Goal: Transaction & Acquisition: Purchase product/service

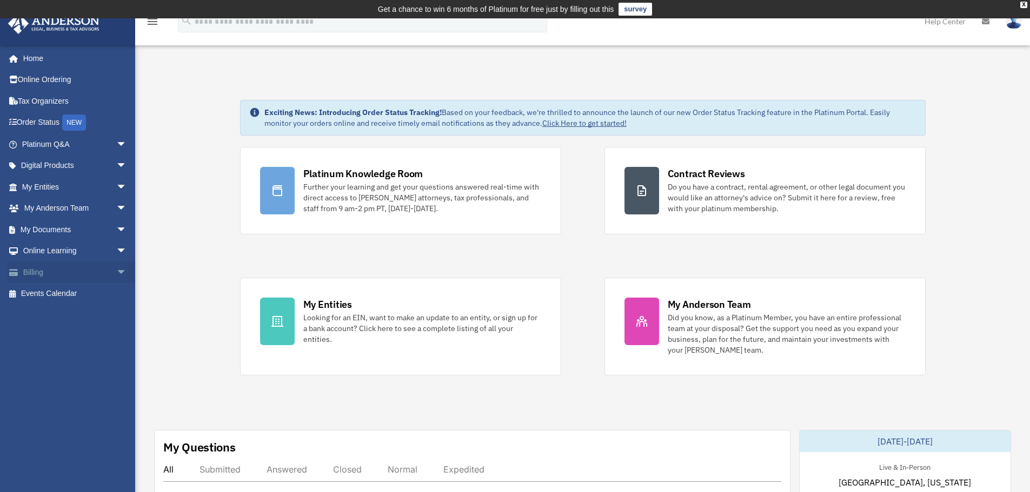
click at [93, 267] on link "Billing arrow_drop_down" at bounding box center [76, 273] width 136 height 22
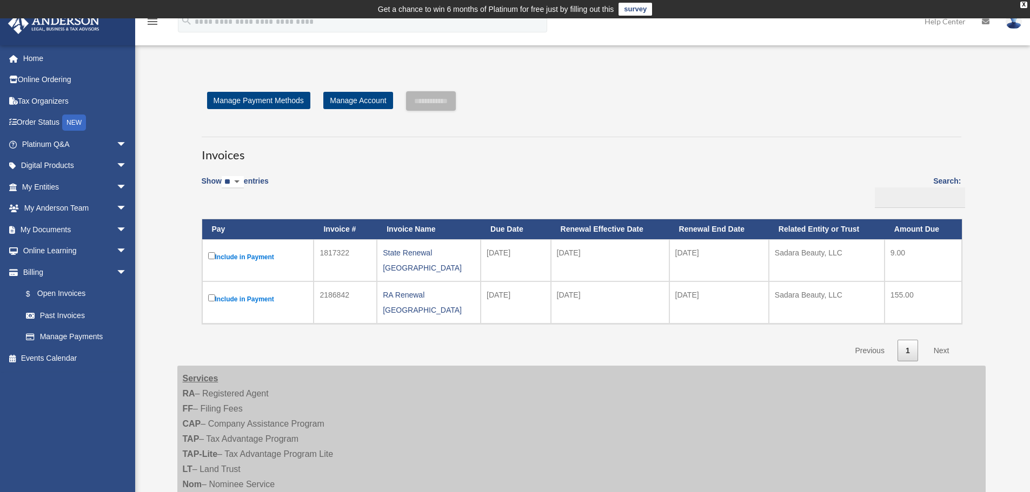
click at [866, 149] on h3 "Invoices" at bounding box center [581, 150] width 759 height 27
click at [232, 255] on label "Include in Payment" at bounding box center [258, 257] width 100 height 14
click at [231, 292] on label "Include in Payment" at bounding box center [258, 299] width 100 height 14
click at [452, 101] on input "**********" at bounding box center [431, 100] width 50 height 19
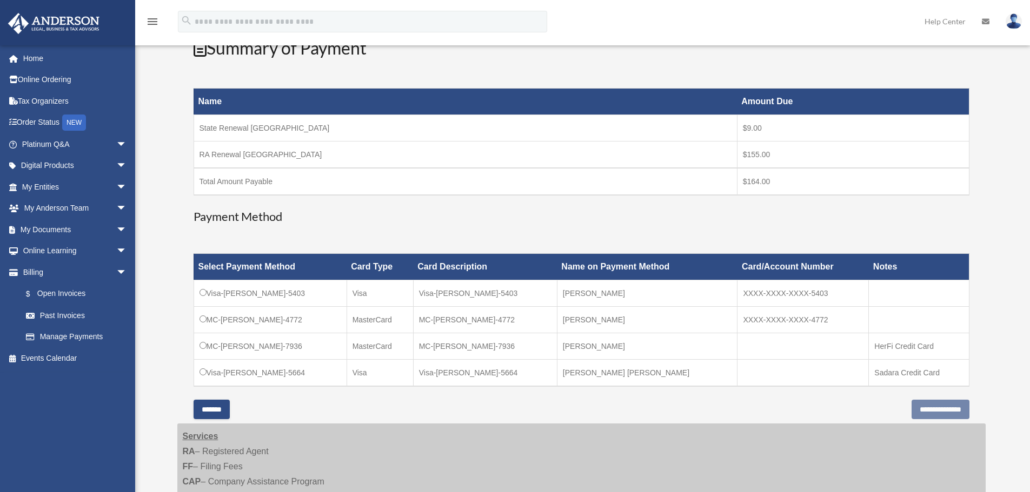
scroll to position [162, 0]
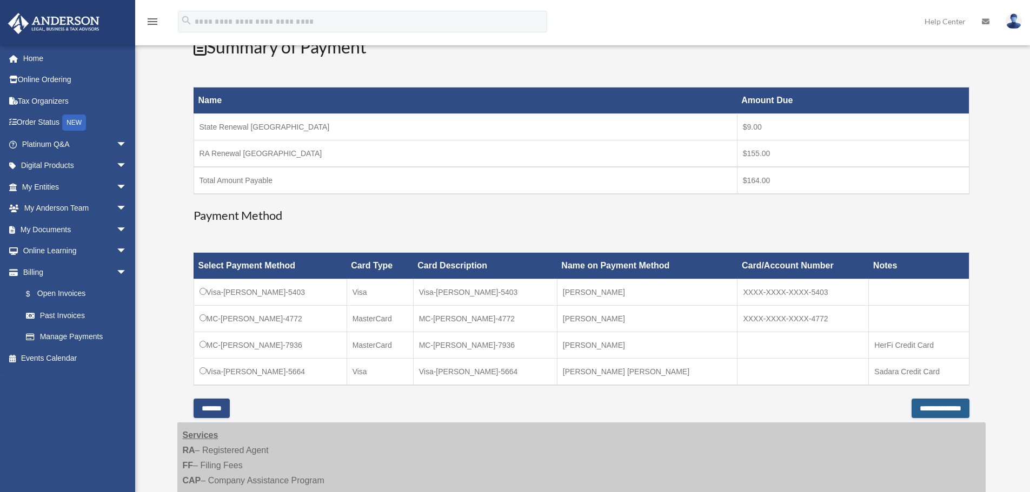
click at [918, 409] on input "**********" at bounding box center [940, 408] width 58 height 19
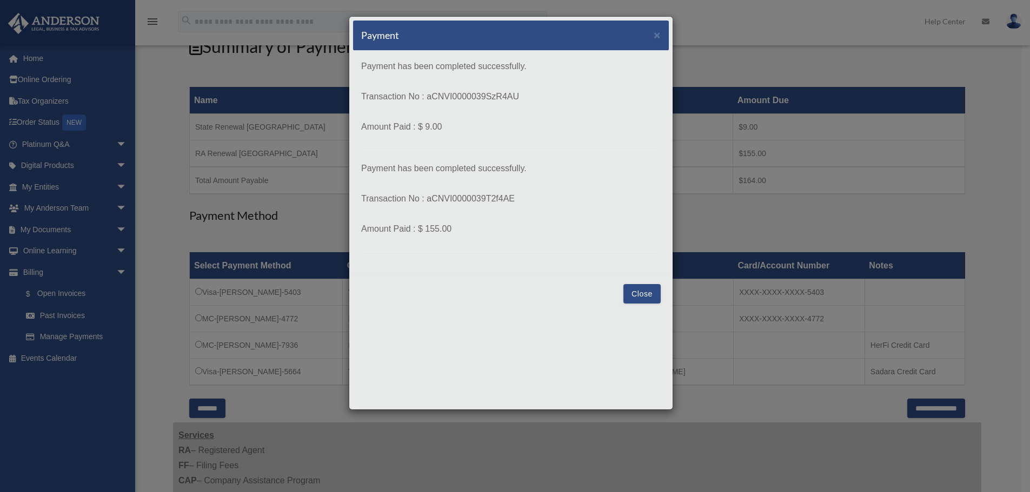
click at [640, 293] on button "Close" at bounding box center [641, 293] width 37 height 19
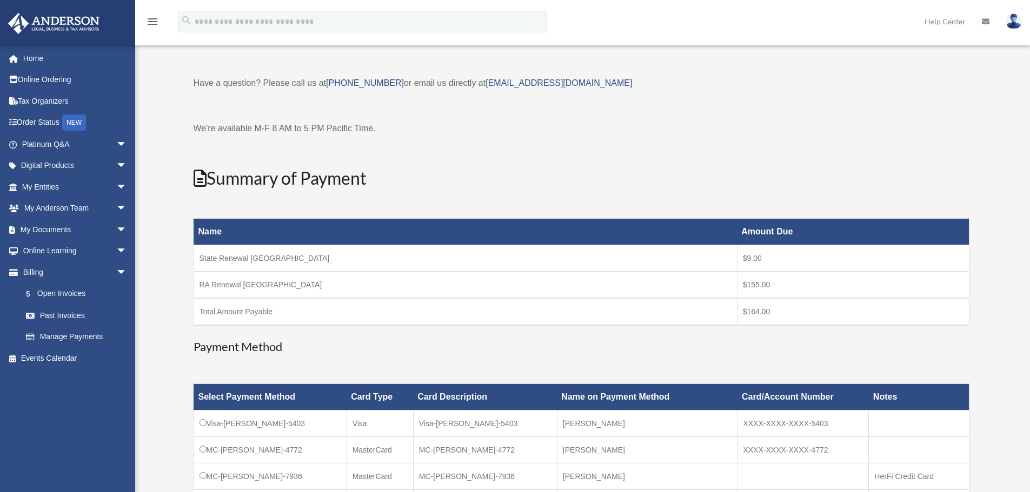
scroll to position [0, 0]
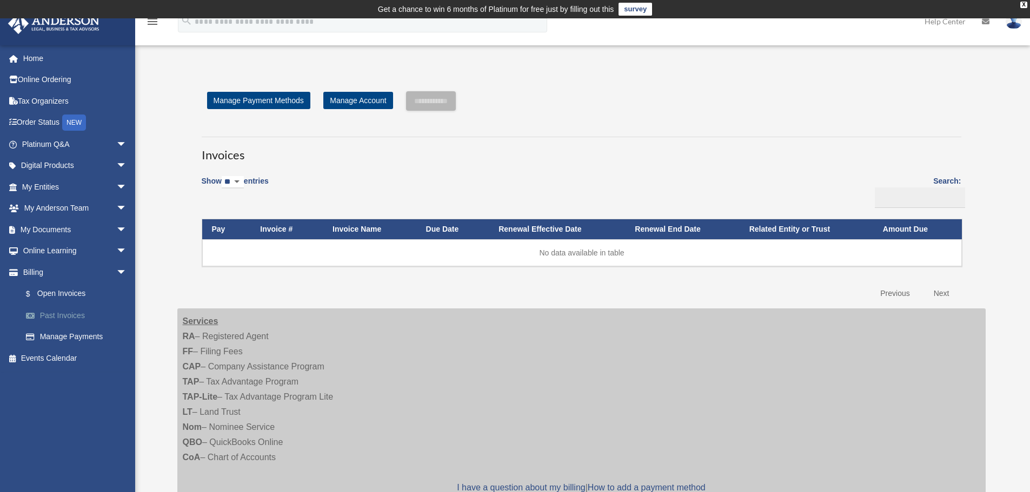
click at [85, 317] on link "Past Invoices" at bounding box center [79, 316] width 128 height 22
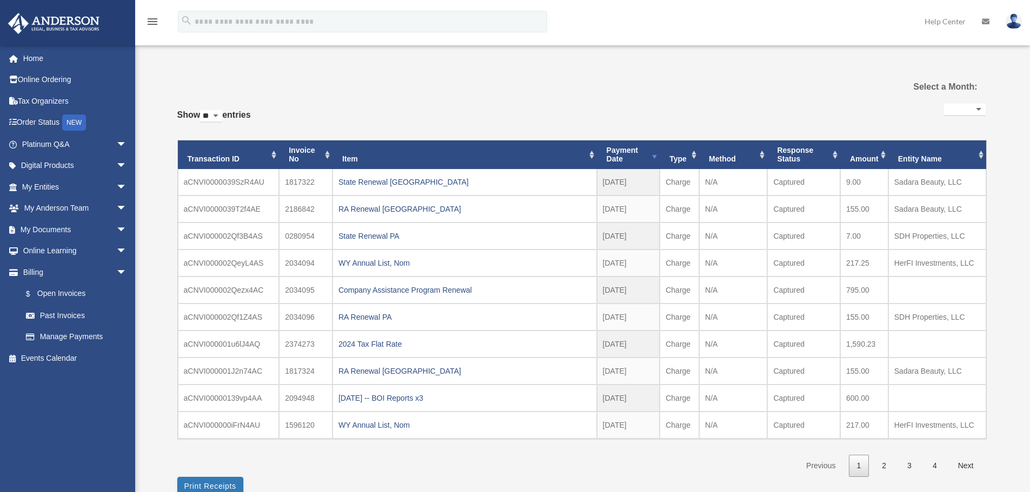
select select
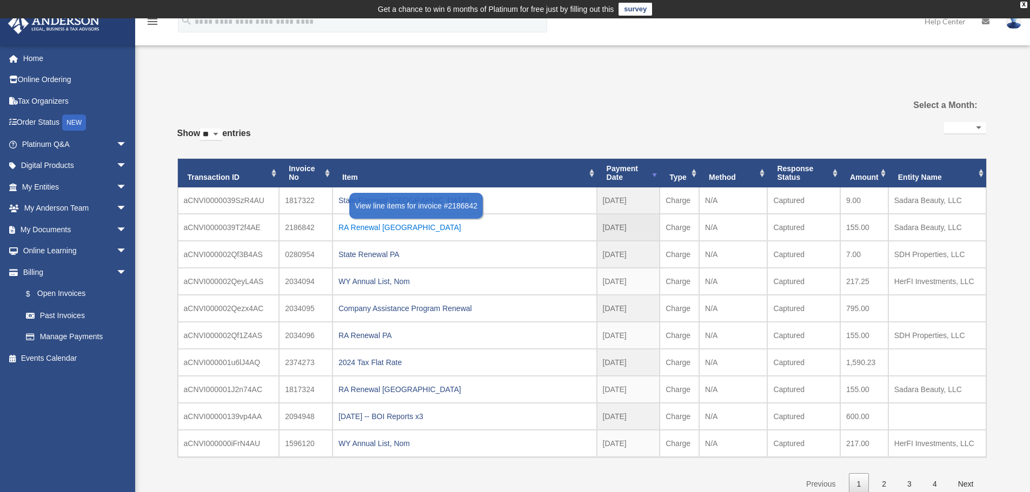
click at [376, 223] on div "RA Renewal [GEOGRAPHIC_DATA]" at bounding box center [464, 227] width 252 height 15
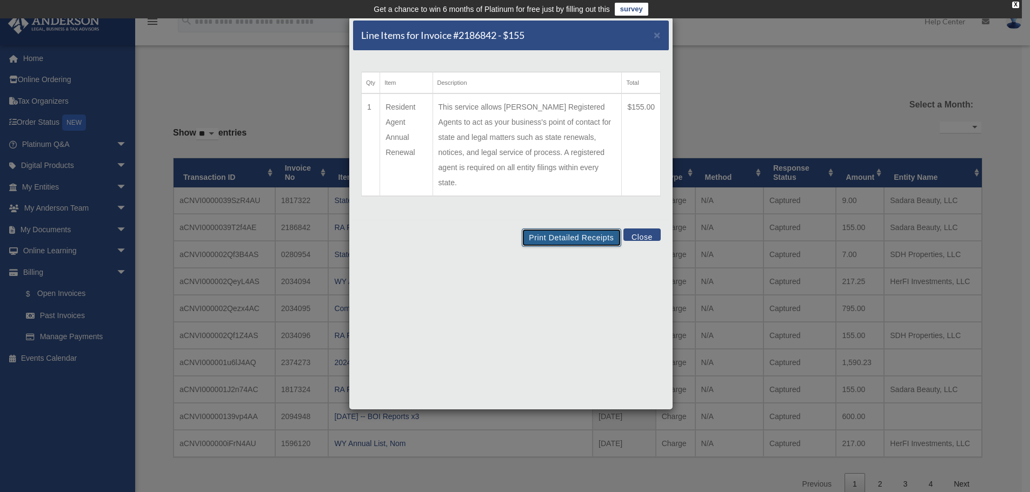
click at [553, 229] on button "Print Detailed Receipts" at bounding box center [571, 238] width 99 height 18
click at [643, 229] on button "Close" at bounding box center [641, 235] width 37 height 12
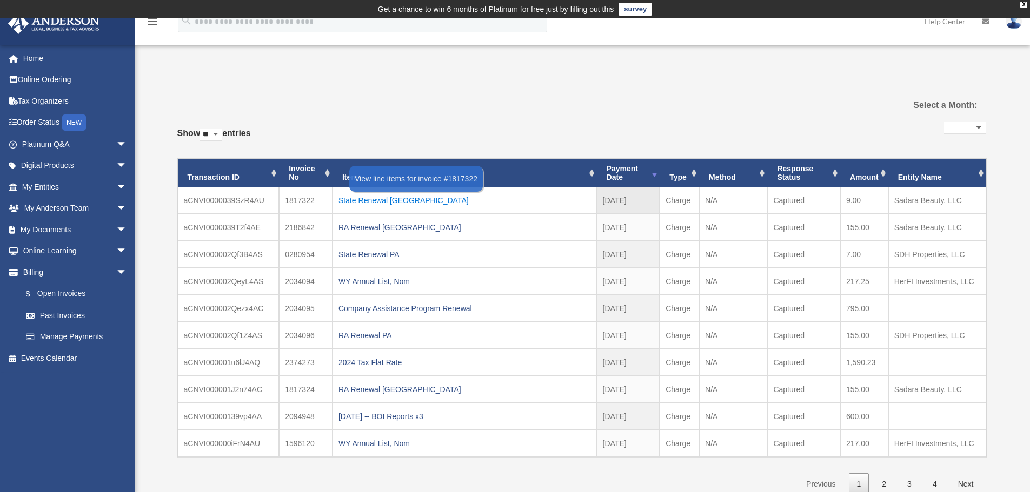
click at [386, 202] on div "State Renewal [GEOGRAPHIC_DATA]" at bounding box center [464, 200] width 252 height 15
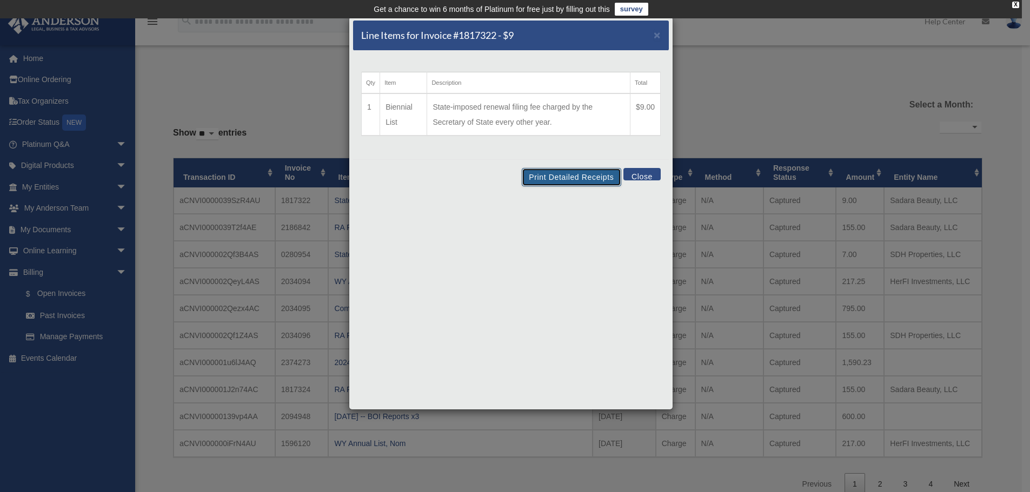
click at [577, 179] on button "Print Detailed Receipts" at bounding box center [571, 177] width 99 height 18
click at [656, 35] on span "×" at bounding box center [656, 35] width 7 height 12
